Goal: Register for event/course

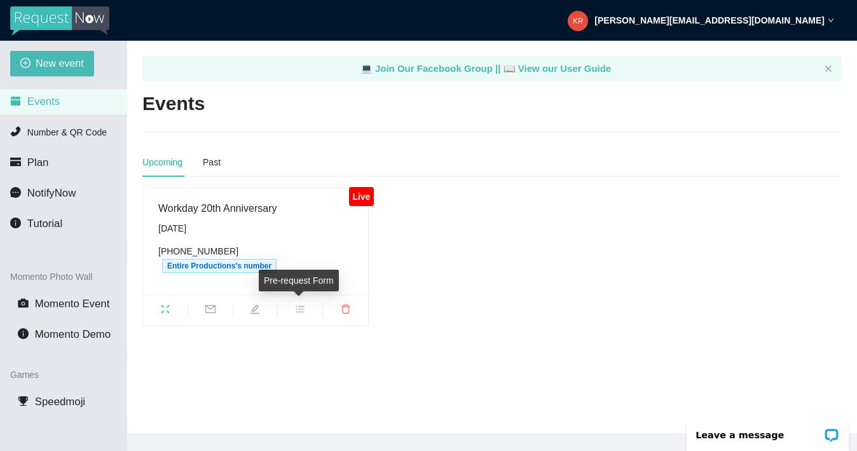
click at [301, 304] on icon "bars" at bounding box center [300, 309] width 10 height 10
click at [473, 245] on div "Live Workday 20th Anniversary [DATE] [PHONE_NUMBER] Entire Productions's number" at bounding box center [491, 256] width 709 height 139
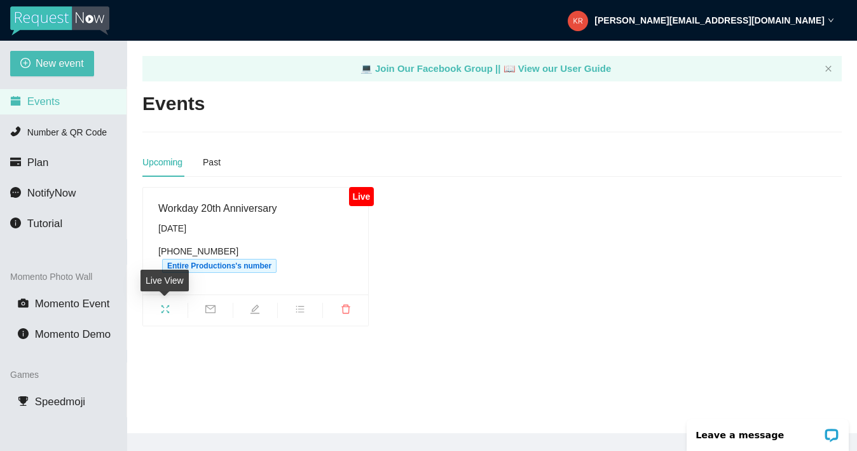
click at [175, 308] on span "fullscreen" at bounding box center [165, 311] width 44 height 14
